Goal: Task Accomplishment & Management: Use online tool/utility

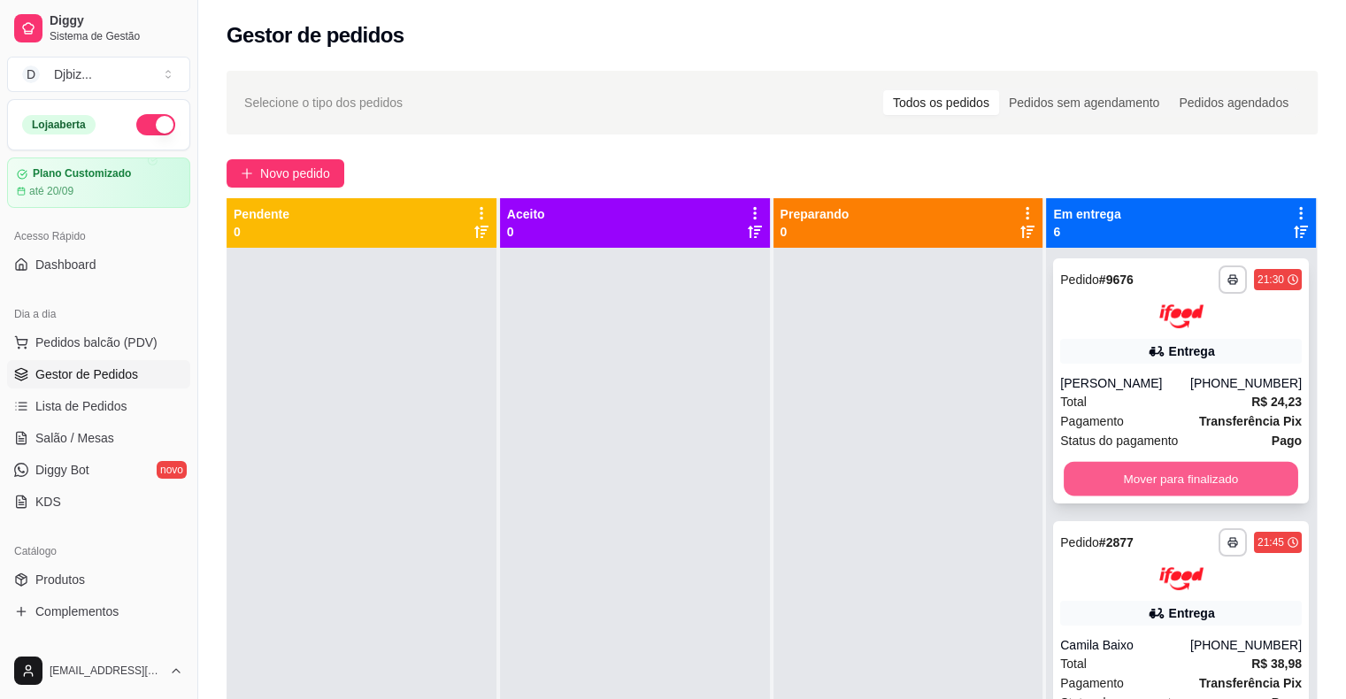
click at [1087, 484] on button "Mover para finalizado" at bounding box center [1181, 478] width 235 height 35
click at [1092, 483] on button "Mover para finalizado" at bounding box center [1181, 478] width 242 height 35
click at [1093, 483] on button "Mover para finalizado" at bounding box center [1181, 478] width 242 height 35
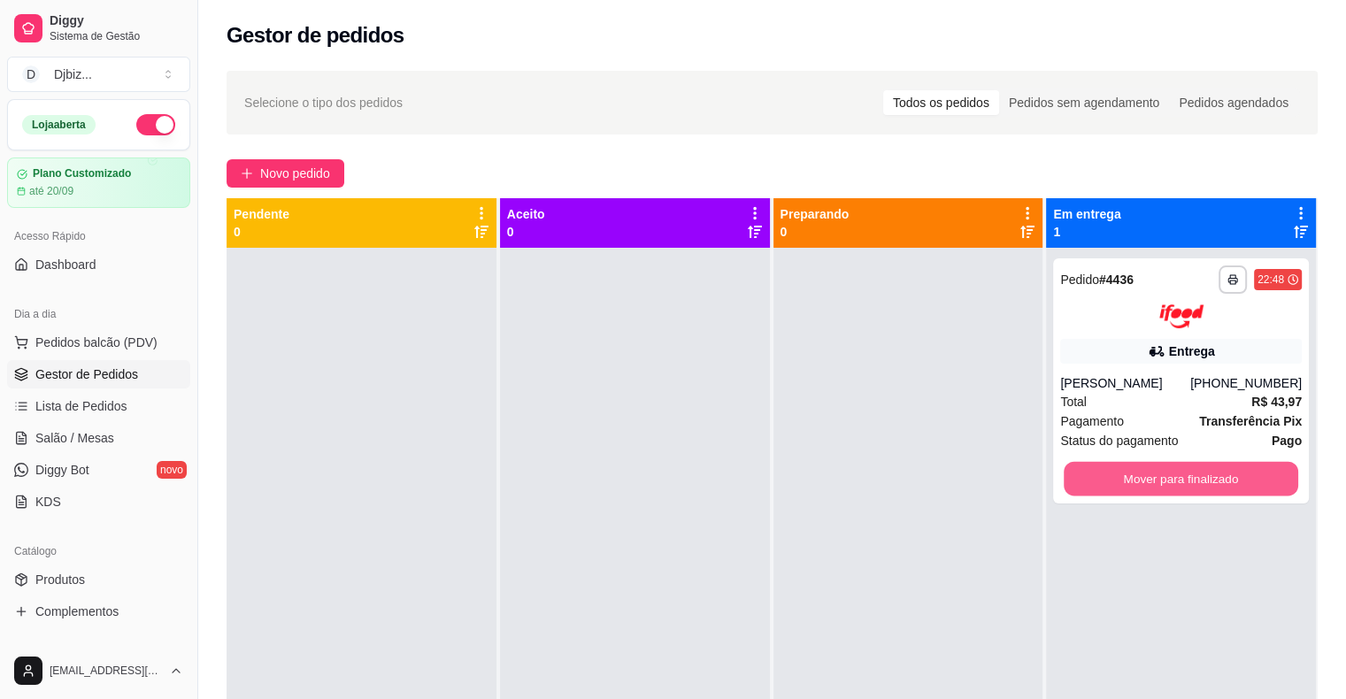
click at [1094, 483] on button "Mover para finalizado" at bounding box center [1181, 478] width 235 height 35
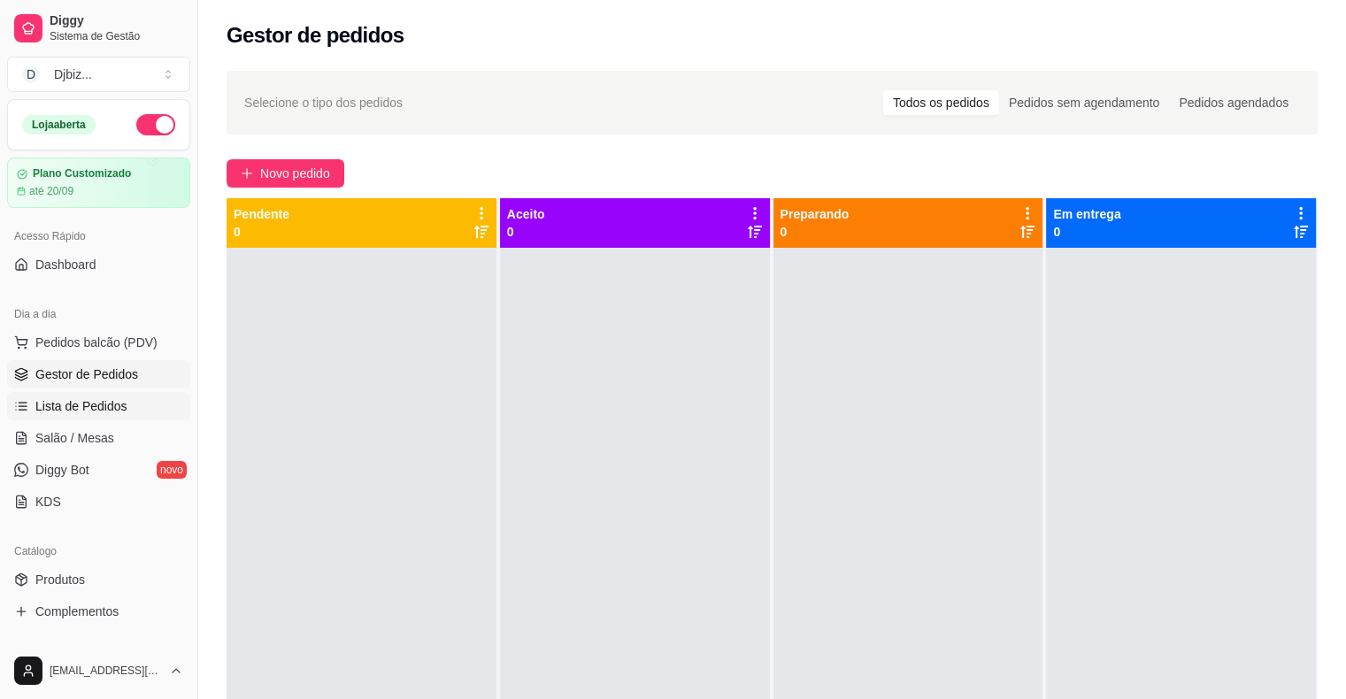
click at [124, 402] on link "Lista de Pedidos" at bounding box center [98, 406] width 183 height 28
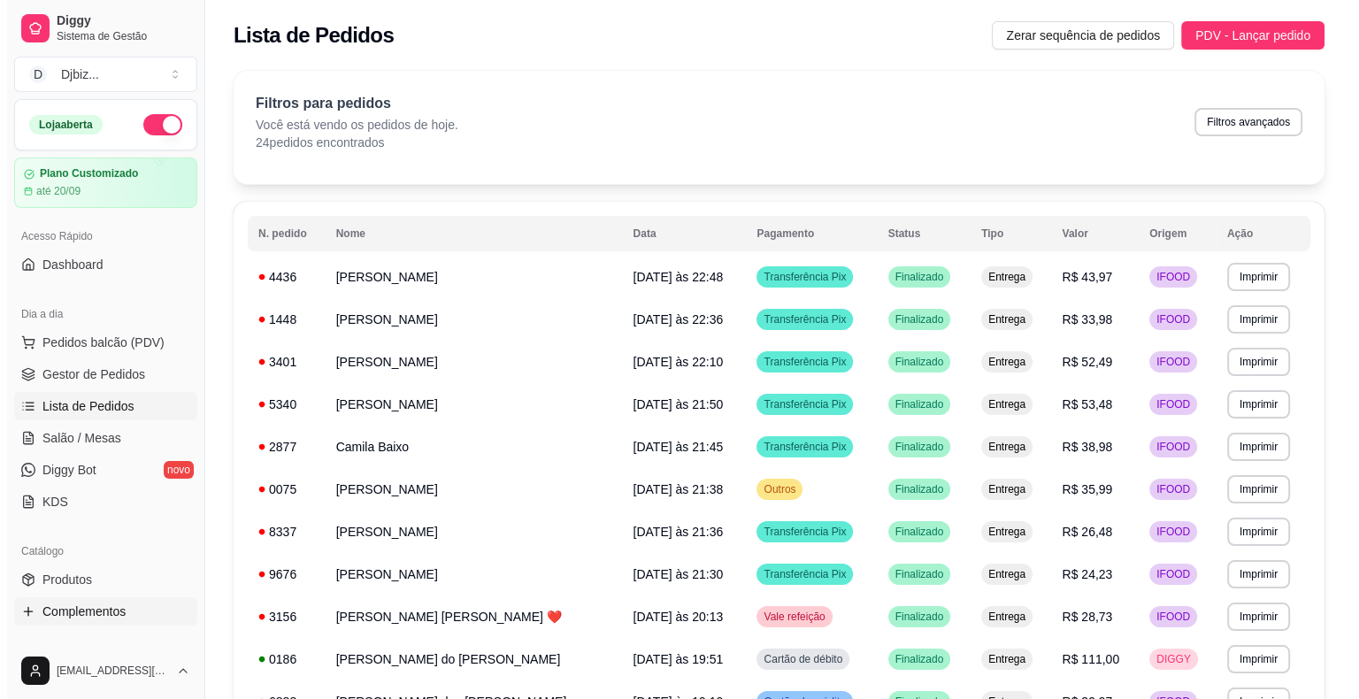
scroll to position [354, 0]
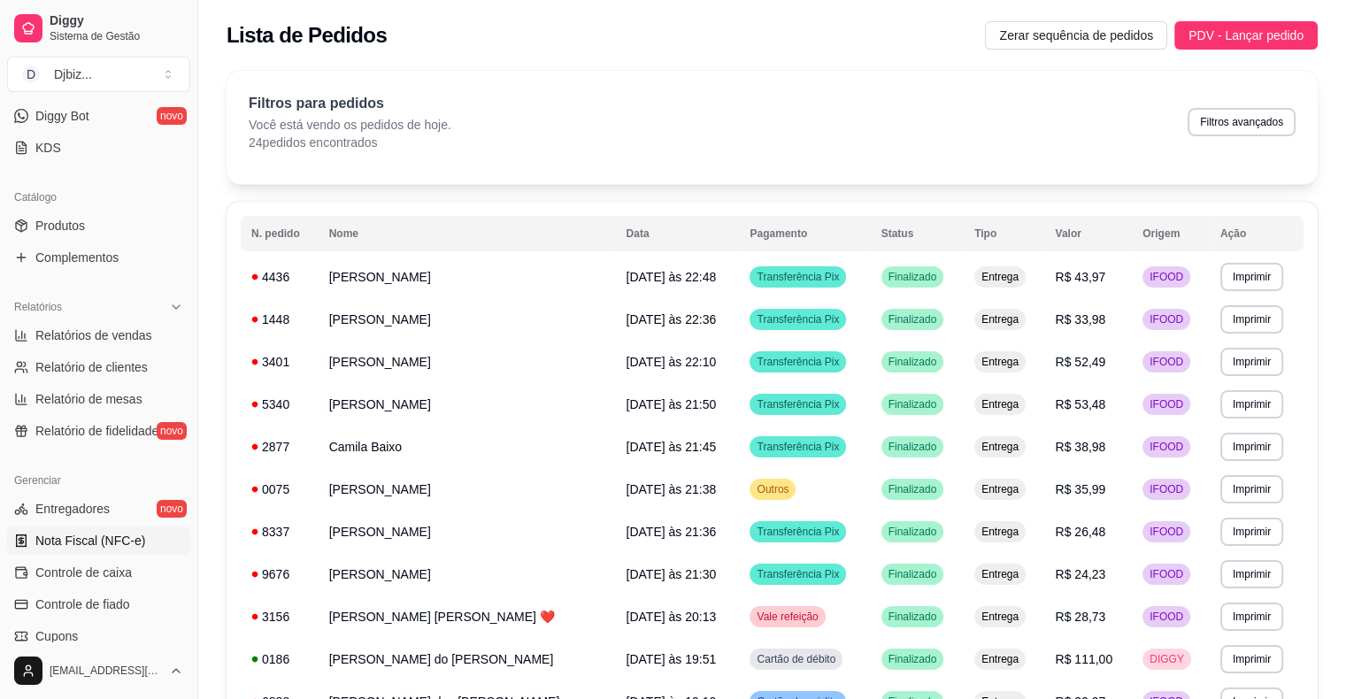
click at [99, 550] on link "Nota Fiscal (NFC-e)" at bounding box center [98, 541] width 183 height 28
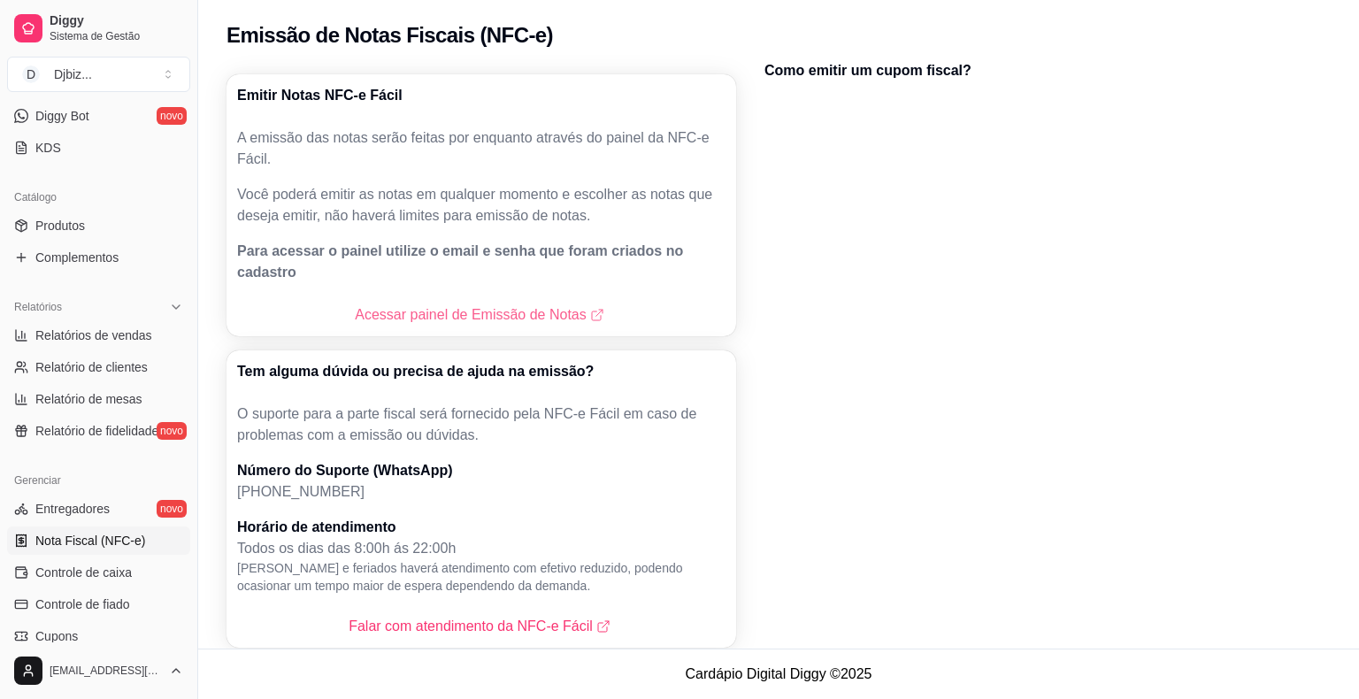
drag, startPoint x: 344, startPoint y: 300, endPoint x: 361, endPoint y: 302, distance: 16.9
click at [350, 300] on div "Acessar painel de Emissão de Notas" at bounding box center [482, 315] width 510 height 42
click at [377, 304] on link "Acessar painel de Emissão de Notas" at bounding box center [481, 314] width 252 height 21
